Goal: Check status: Check status

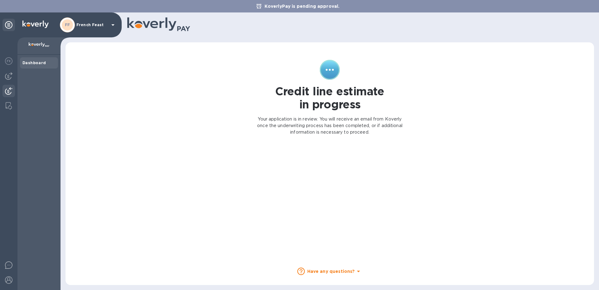
click at [9, 93] on img at bounding box center [8, 90] width 7 height 7
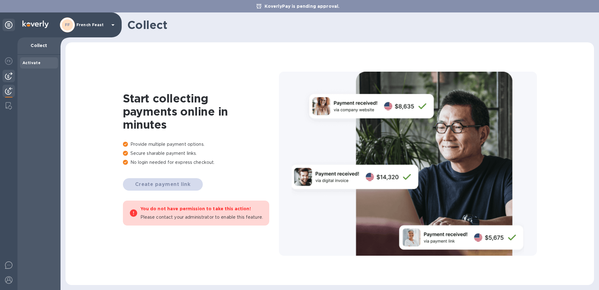
click at [9, 80] on div at bounding box center [8, 76] width 12 height 12
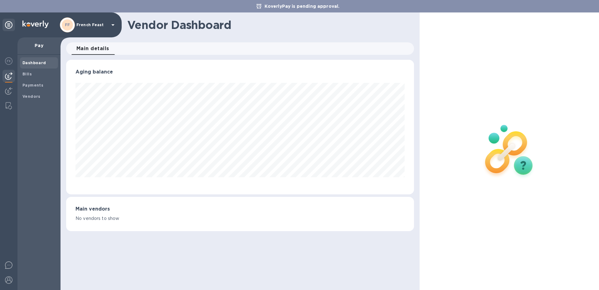
scroll to position [135, 347]
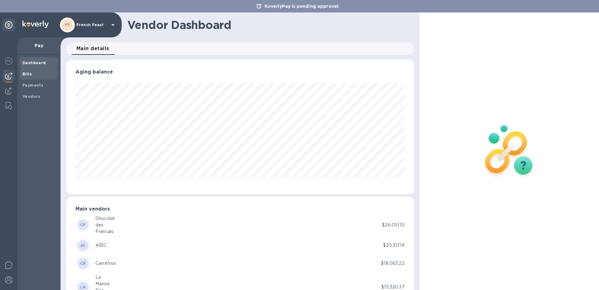
click at [35, 74] on span "Bills" at bounding box center [38, 74] width 33 height 6
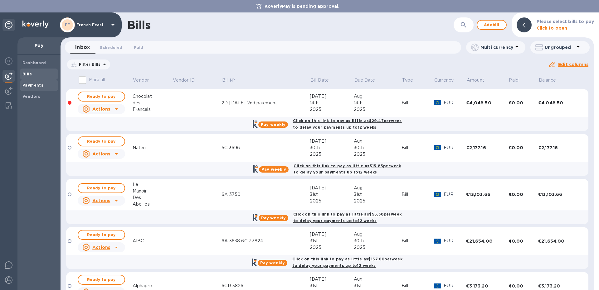
click at [32, 83] on span "Payments" at bounding box center [32, 85] width 21 height 6
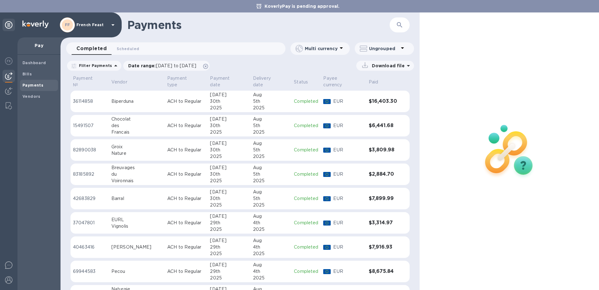
click at [165, 128] on td "ACH to Regular" at bounding box center [186, 126] width 43 height 22
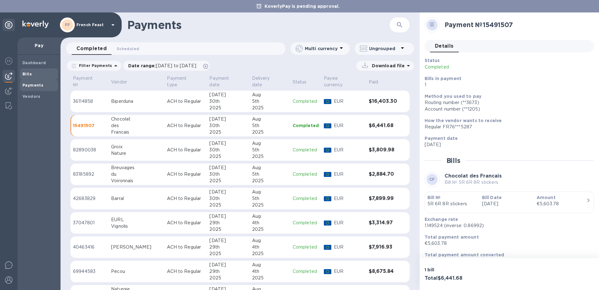
click at [28, 78] on div "Bills" at bounding box center [39, 74] width 38 height 11
